Goal: Consume media (video, audio): Consume media (video, audio)

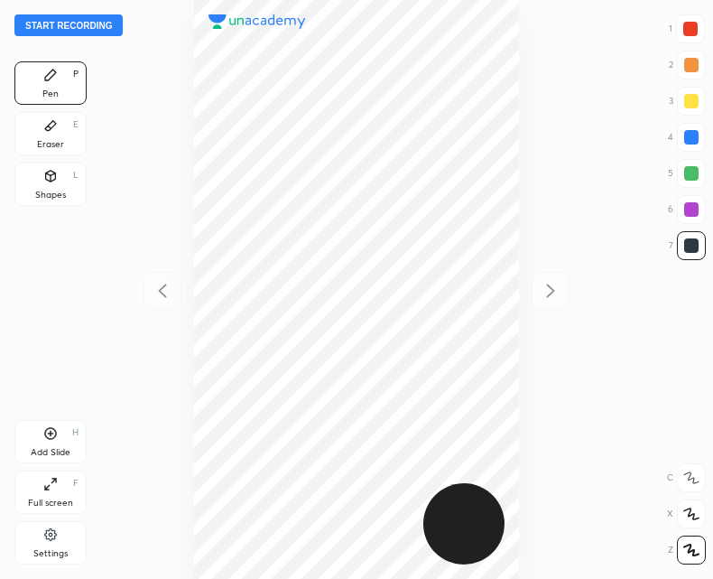
scroll to position [579, 424]
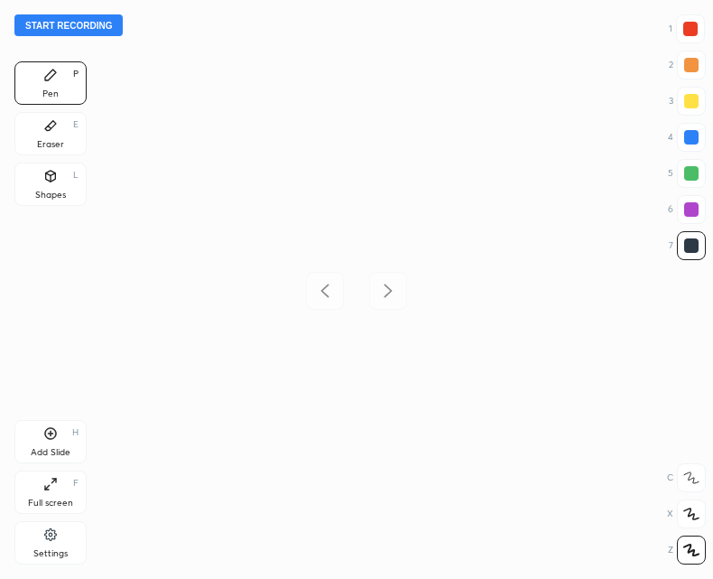
click at [218, 58] on div at bounding box center [356, 289] width 424 height 579
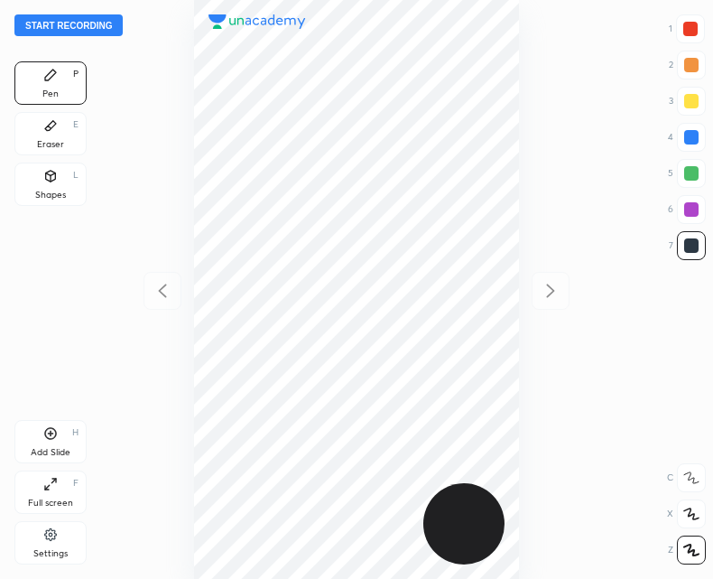
scroll to position [579, 424]
click at [88, 21] on button "Start recording" at bounding box center [68, 25] width 108 height 22
